Goal: Contribute content

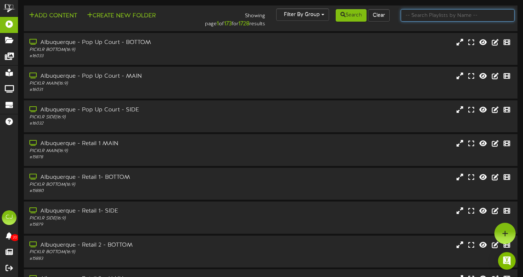
click at [424, 15] on input "text" at bounding box center [457, 15] width 114 height 12
type input "[GEOGRAPHIC_DATA]"
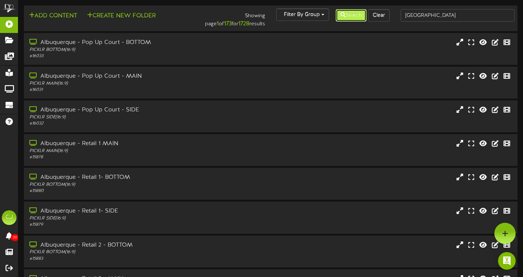
click at [350, 15] on button "Search" at bounding box center [350, 15] width 31 height 12
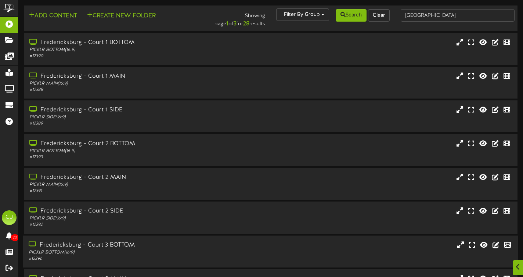
scroll to position [122, 0]
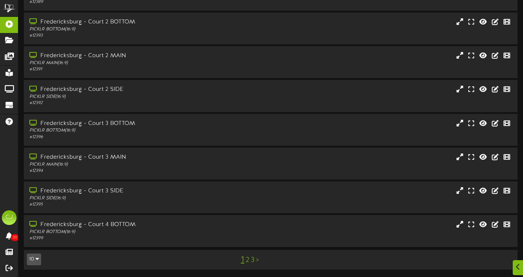
click at [253, 261] on link "3" at bounding box center [253, 260] width 4 height 8
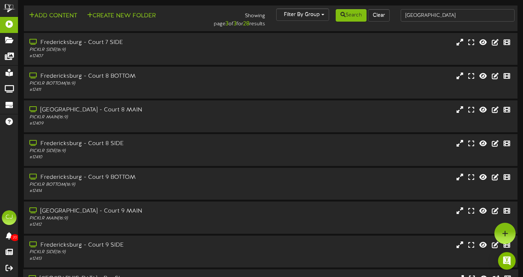
scroll to position [54, 0]
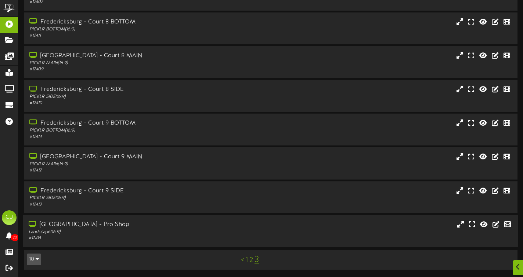
click at [141, 224] on div "[GEOGRAPHIC_DATA] - Pro Shop" at bounding box center [126, 225] width 195 height 8
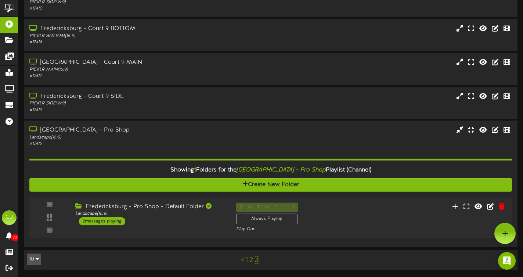
scroll to position [149, 0]
click at [177, 228] on div "- ( 16:9" at bounding box center [270, 218] width 488 height 30
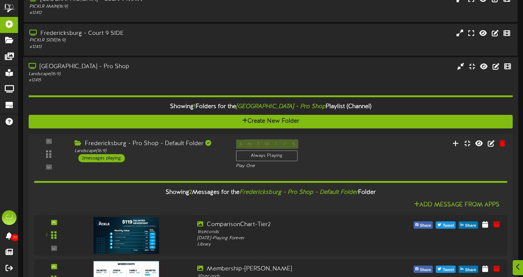
scroll to position [283, 0]
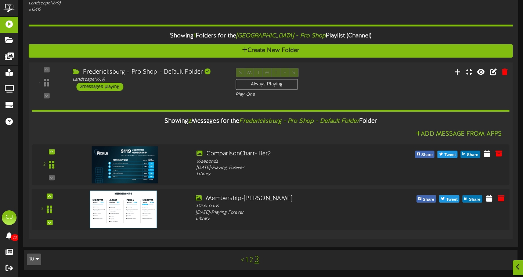
click at [134, 214] on img at bounding box center [123, 209] width 67 height 37
click at [489, 199] on icon at bounding box center [488, 198] width 7 height 8
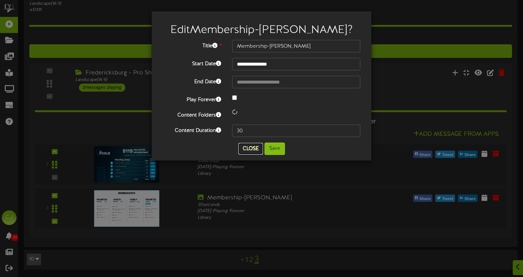
drag, startPoint x: 255, startPoint y: 147, endPoint x: 318, endPoint y: 166, distance: 65.9
click at [254, 147] on button "Close" at bounding box center [250, 149] width 25 height 12
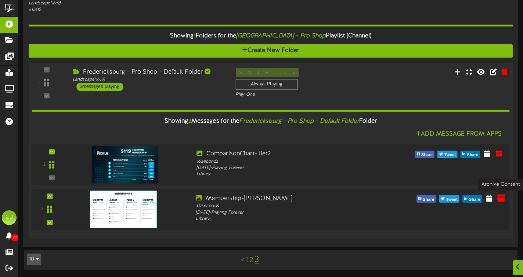
click at [499, 199] on icon at bounding box center [500, 198] width 8 height 8
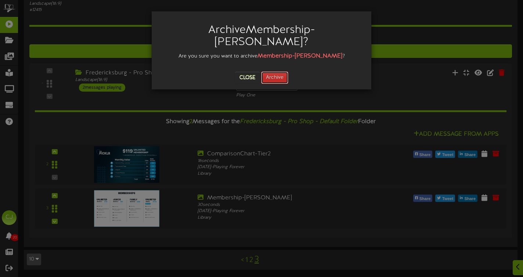
click at [269, 72] on button "Archive" at bounding box center [274, 78] width 27 height 12
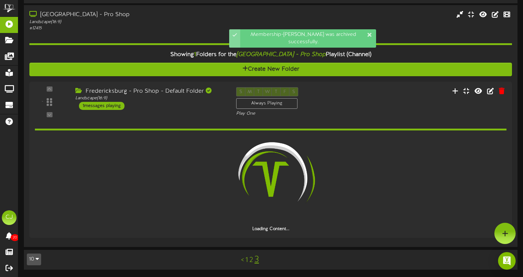
scroll to position [239, 0]
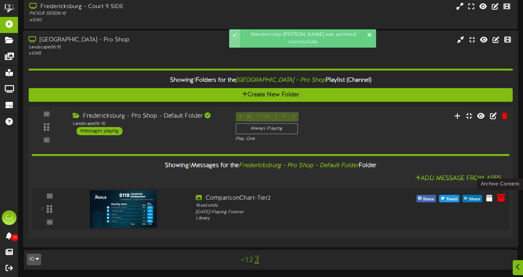
click at [501, 198] on icon at bounding box center [500, 198] width 8 height 8
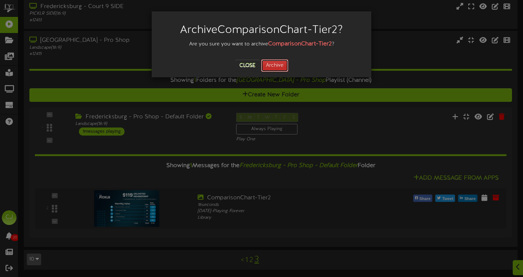
click at [276, 66] on button "Archive" at bounding box center [274, 65] width 27 height 12
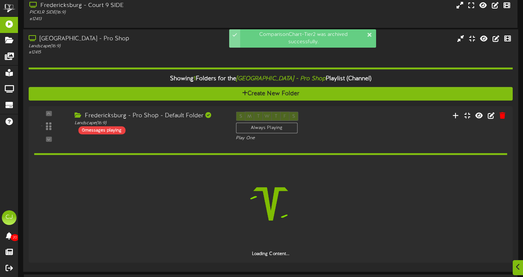
scroll to position [214, 0]
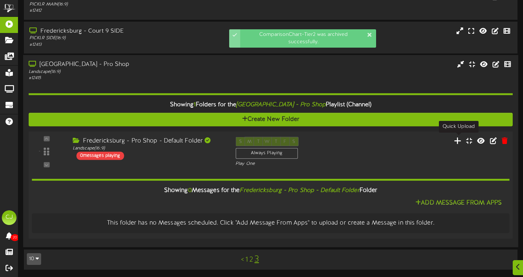
click at [457, 142] on icon at bounding box center [458, 141] width 8 height 8
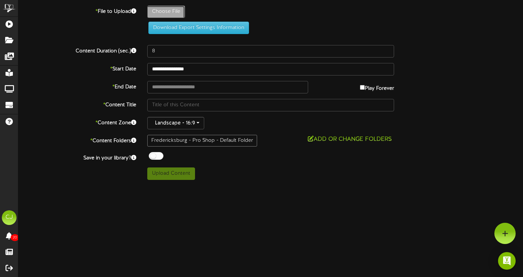
type input "**********"
type input "ComparisonSheet-RevelTV52"
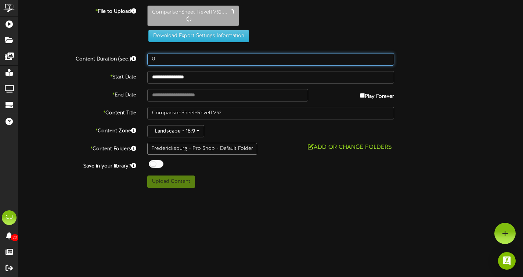
click at [170, 59] on input "8" at bounding box center [270, 59] width 247 height 12
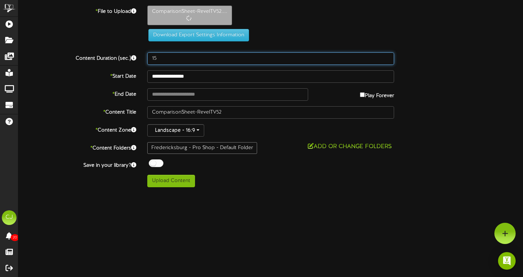
type input "15"
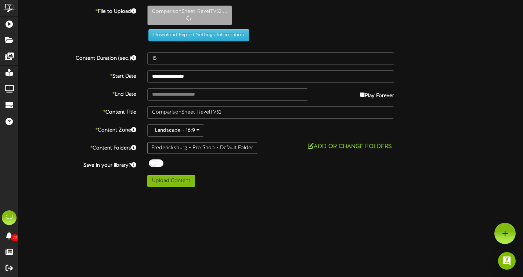
click at [162, 188] on div "ChannelValet Playlists Folders Messages My Library Groups Devices Help CJ [PERS…" at bounding box center [261, 96] width 523 height 193
click at [166, 183] on button "Upload Content" at bounding box center [171, 181] width 48 height 12
type input "**********"
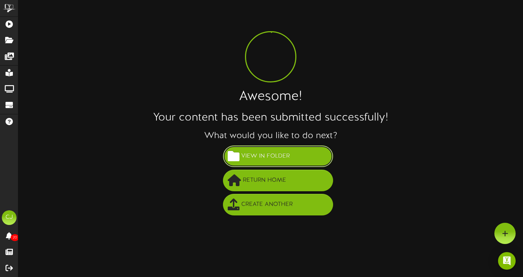
click at [285, 154] on span "View in Folder" at bounding box center [265, 156] width 52 height 12
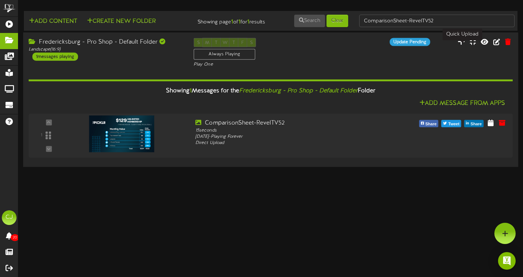
click at [461, 46] on icon at bounding box center [460, 41] width 7 height 8
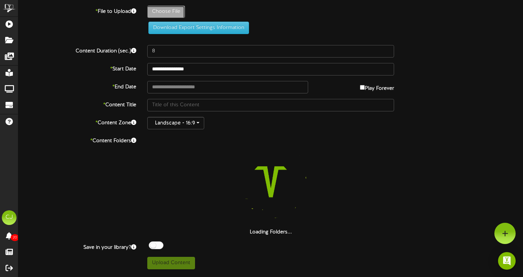
type input "**********"
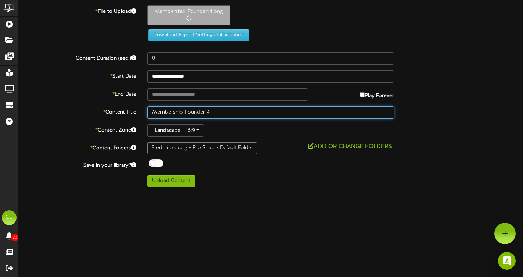
click at [217, 112] on input "Membership-Founder14" at bounding box center [270, 112] width 247 height 12
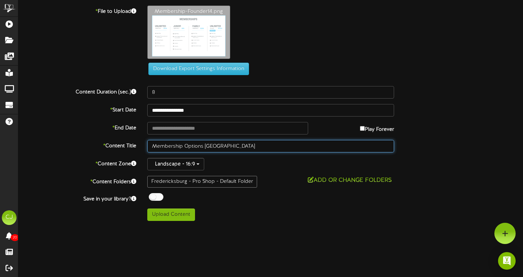
type input "Membership Options [GEOGRAPHIC_DATA]"
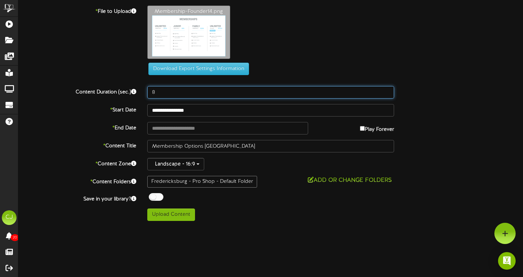
click at [168, 97] on input "8" at bounding box center [270, 92] width 247 height 12
type input "22"
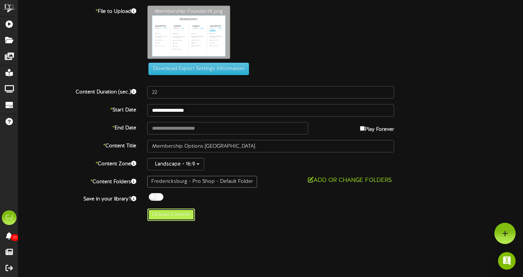
click at [178, 220] on button "Upload Content" at bounding box center [171, 215] width 48 height 12
type input "**********"
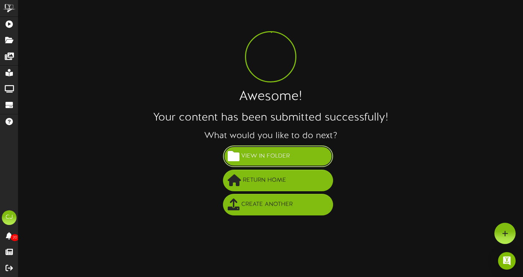
click at [240, 156] on span "View in Folder" at bounding box center [265, 156] width 52 height 12
